Goal: Task Accomplishment & Management: Use online tool/utility

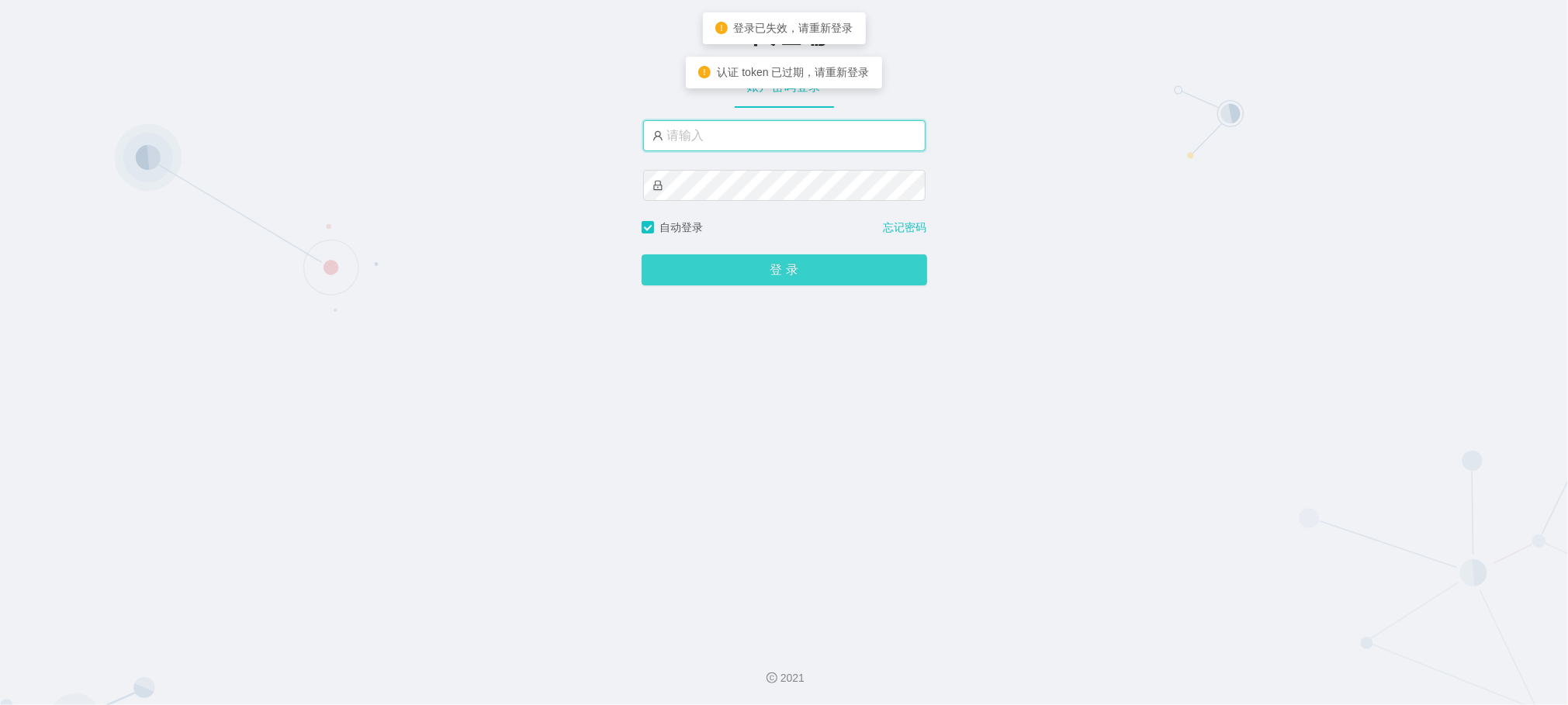
type input "sanzang666"
click at [706, 274] on button "登 录" at bounding box center [784, 270] width 286 height 31
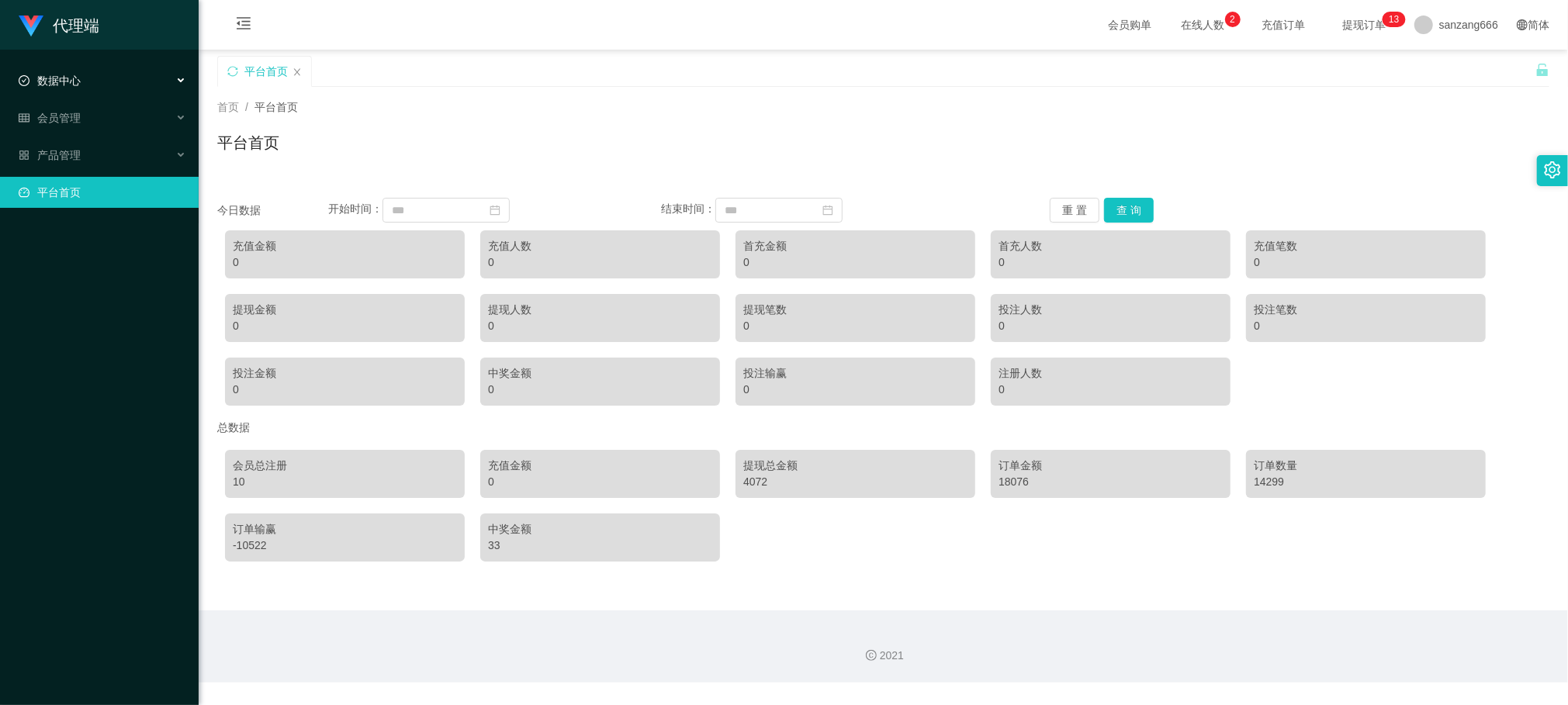
click at [89, 87] on div "数据中心" at bounding box center [99, 81] width 199 height 31
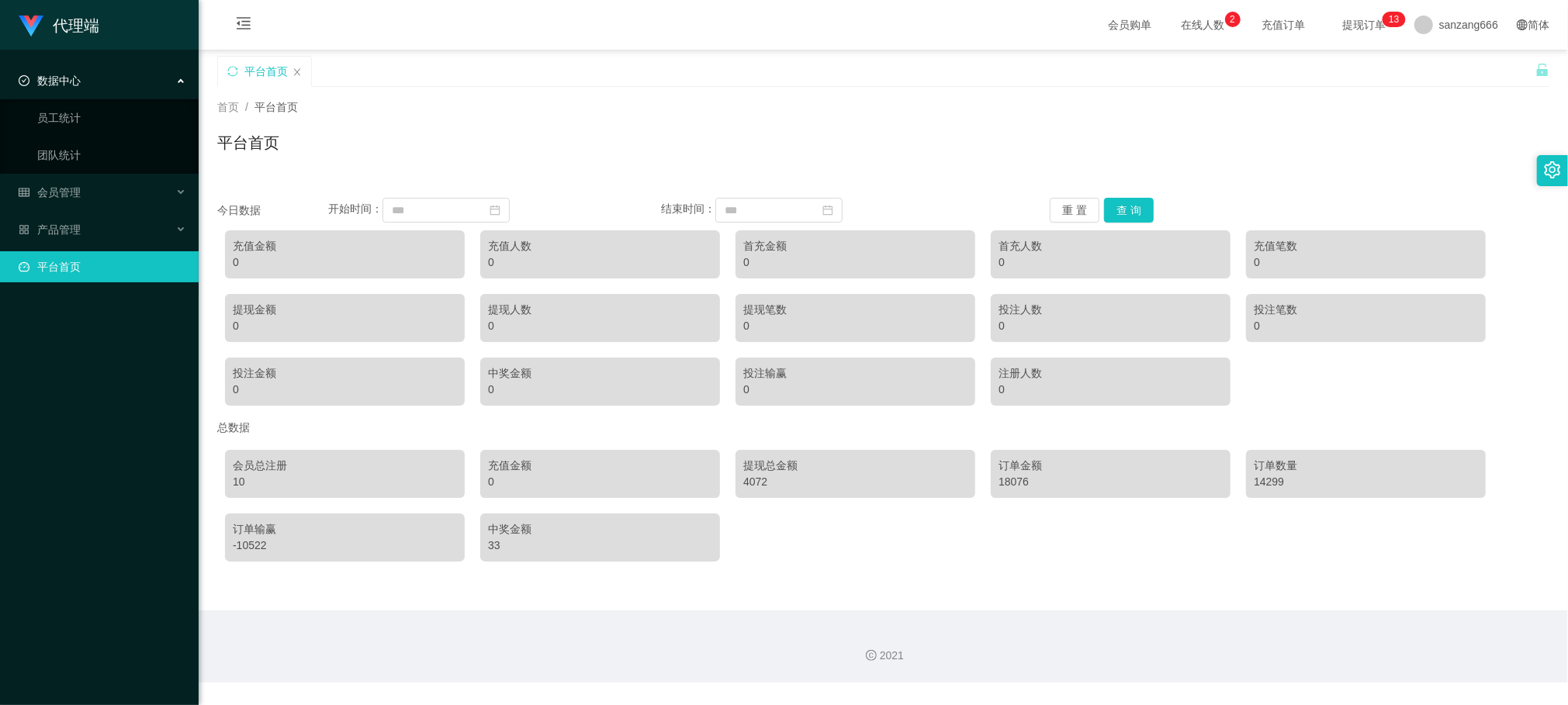
click at [84, 81] on div "数据中心" at bounding box center [99, 81] width 199 height 31
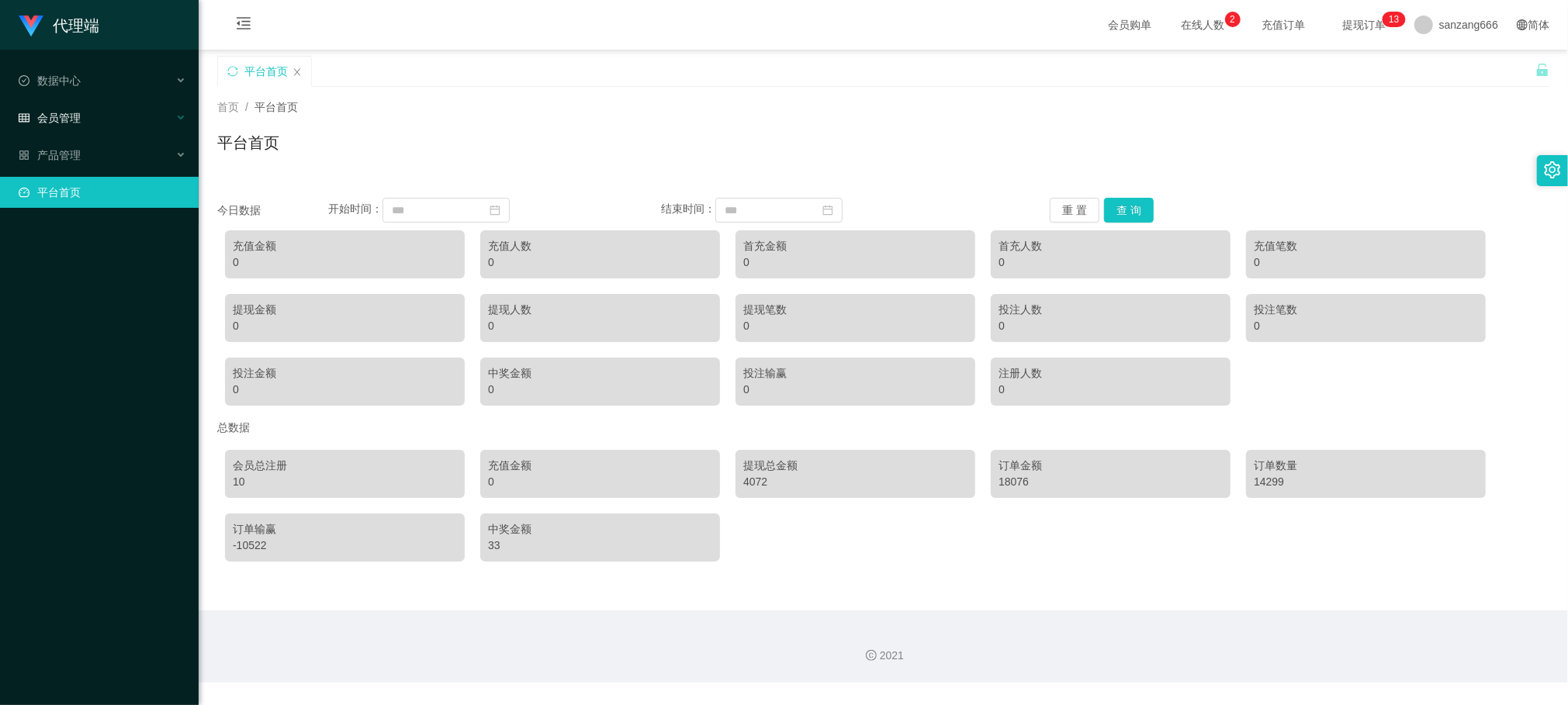
click at [85, 124] on div "会员管理" at bounding box center [99, 118] width 199 height 31
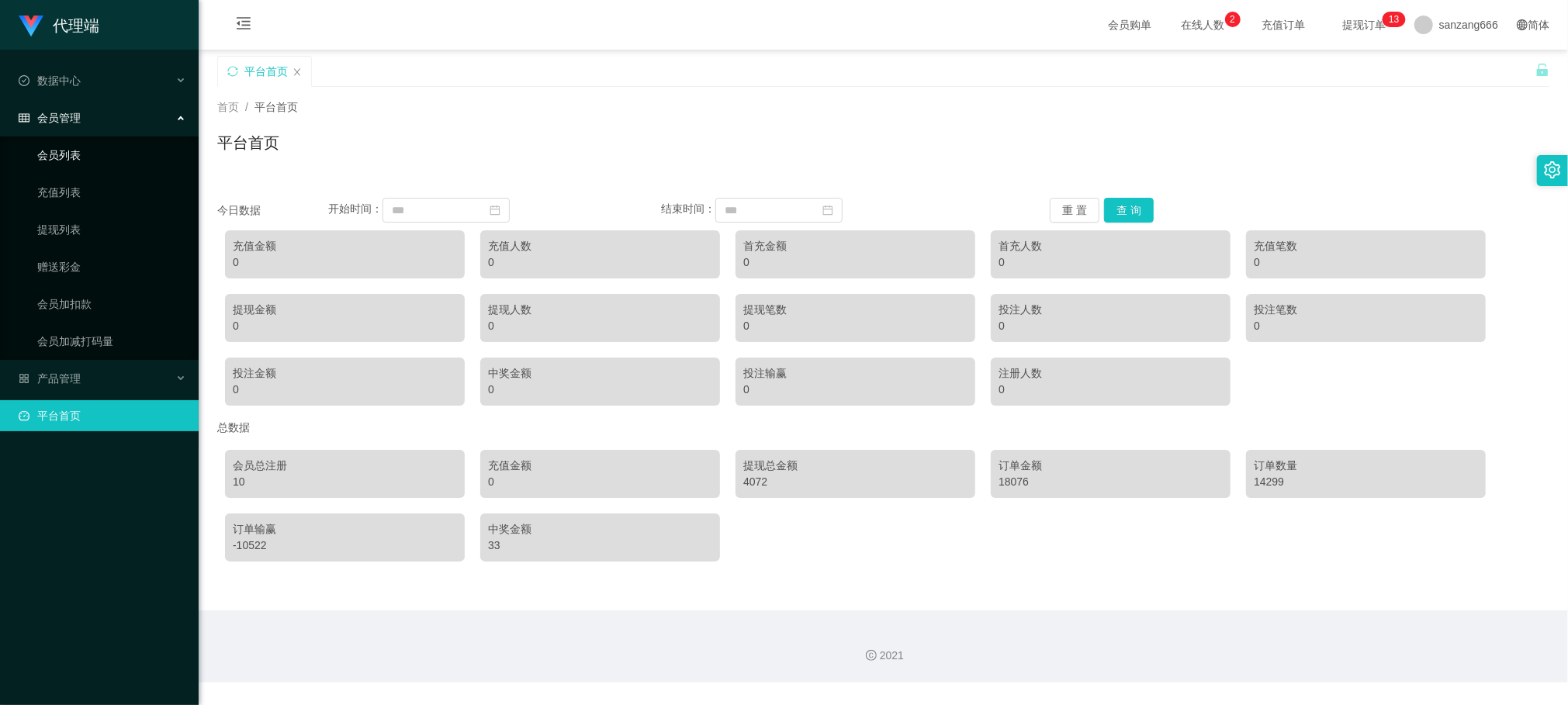
click at [69, 154] on link "会员列表" at bounding box center [112, 155] width 149 height 31
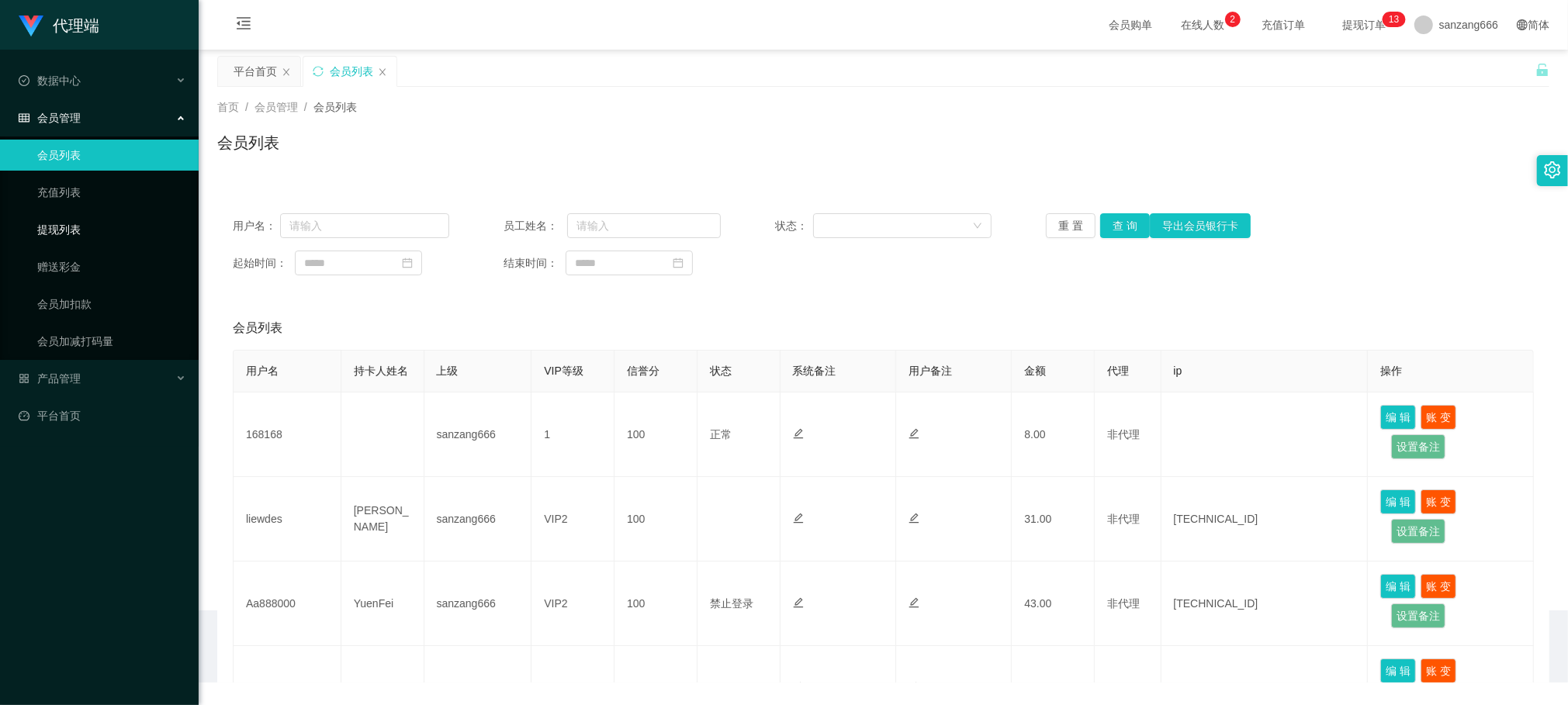
click at [65, 225] on link "提现列表" at bounding box center [112, 230] width 149 height 31
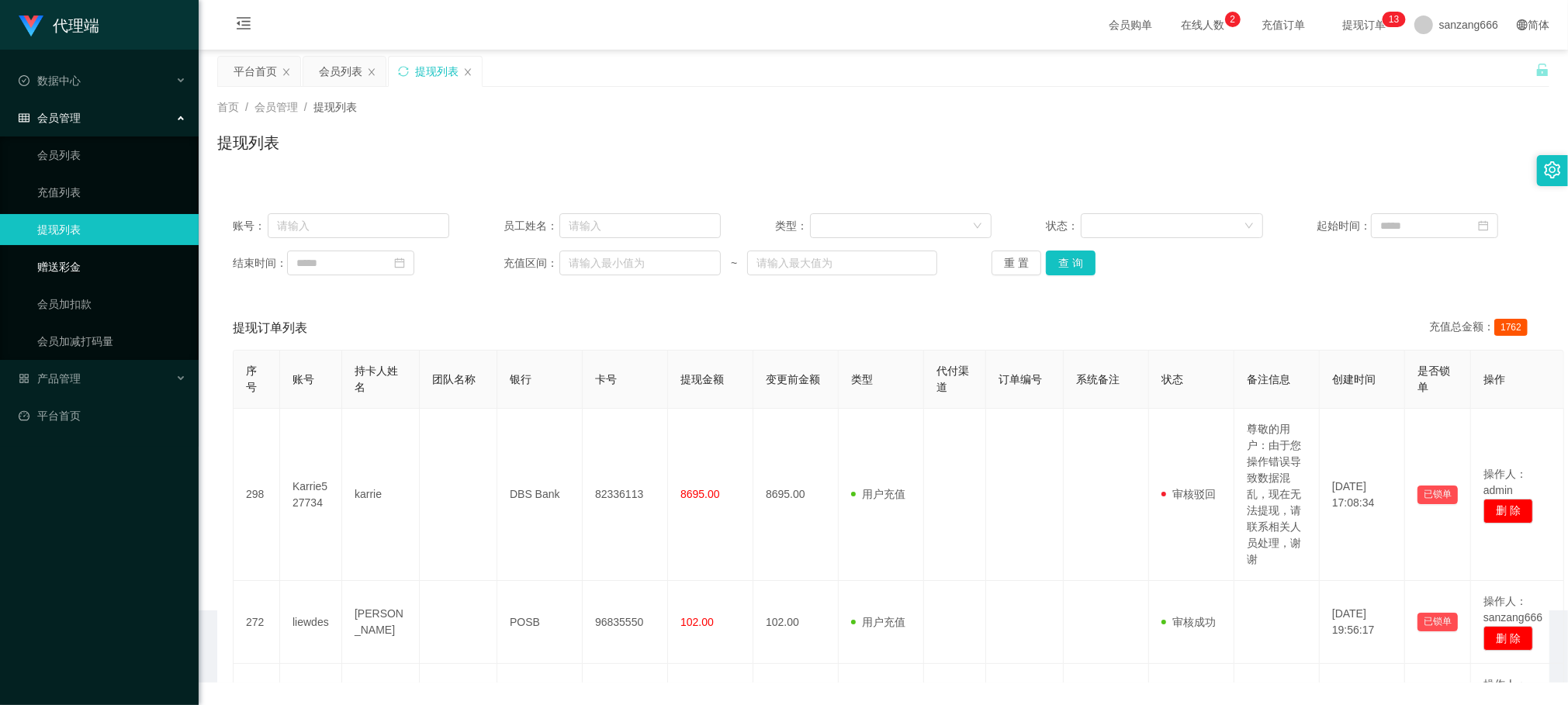
click at [66, 265] on link "赠送彩金" at bounding box center [112, 267] width 149 height 31
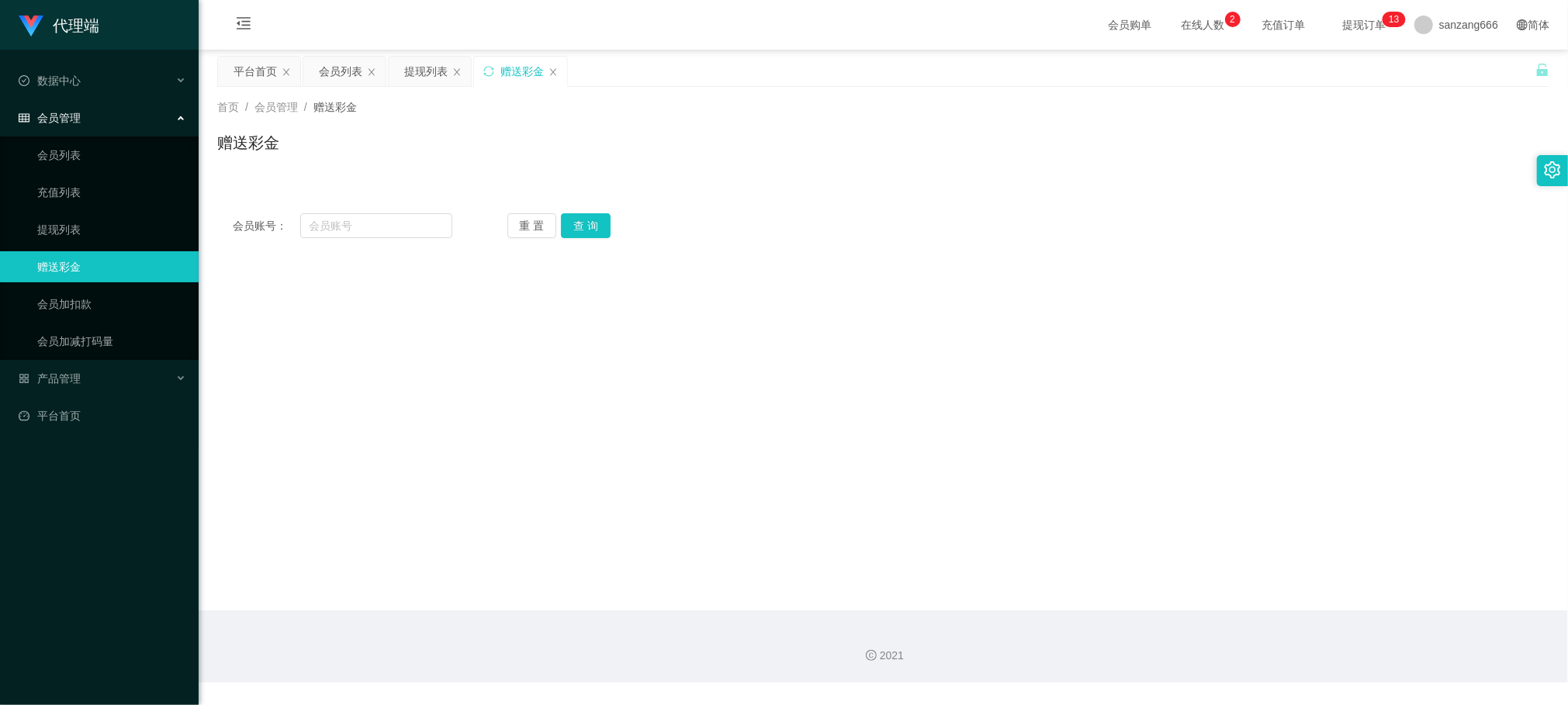
click at [69, 125] on div "会员管理" at bounding box center [99, 118] width 199 height 31
